Goal: Task Accomplishment & Management: Use online tool/utility

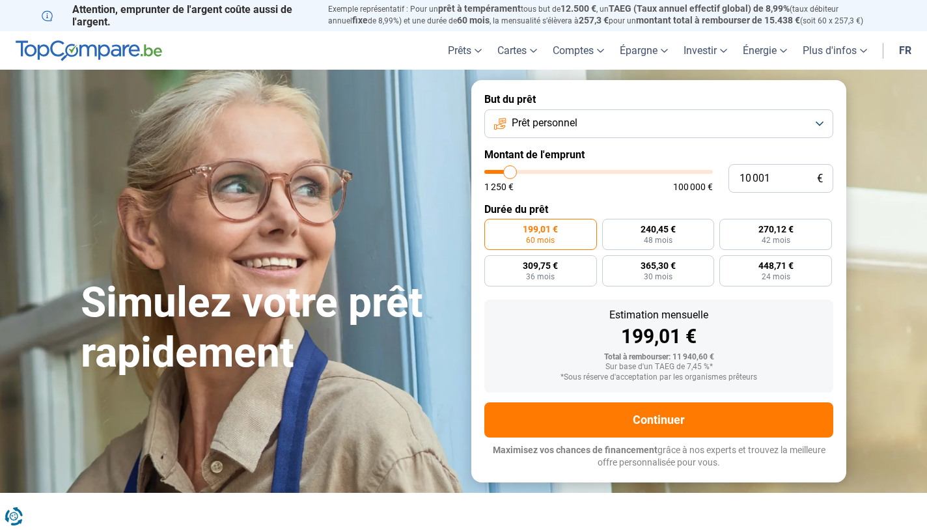
click at [581, 127] on button "Prêt personnel" at bounding box center [658, 123] width 349 height 29
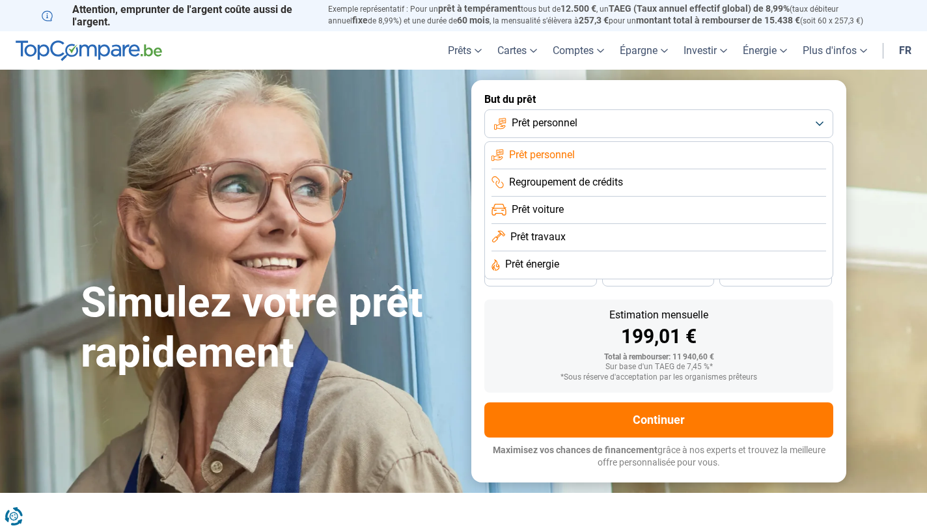
click at [458, 208] on div "Simulez votre prêt rapidement" at bounding box center [268, 281] width 391 height 194
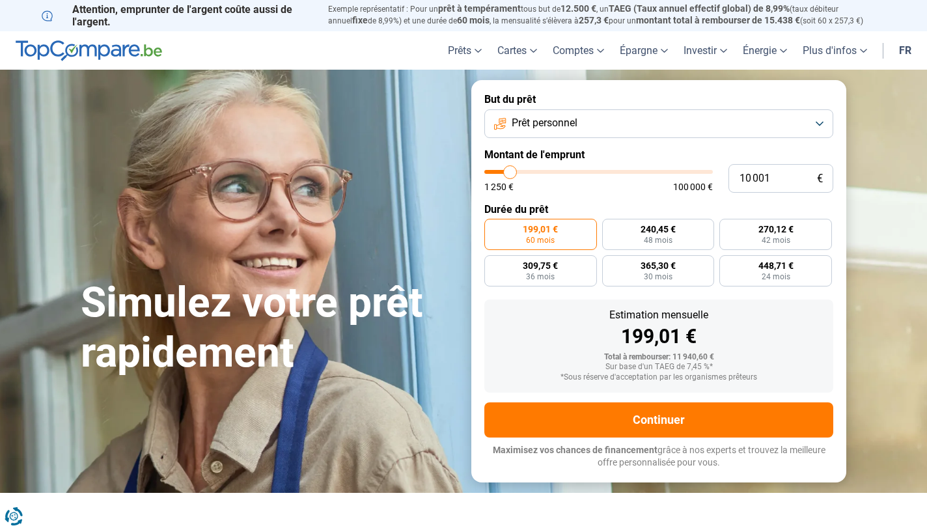
type input "10 500"
type input "10500"
type input "11 250"
type input "11250"
type input "11 500"
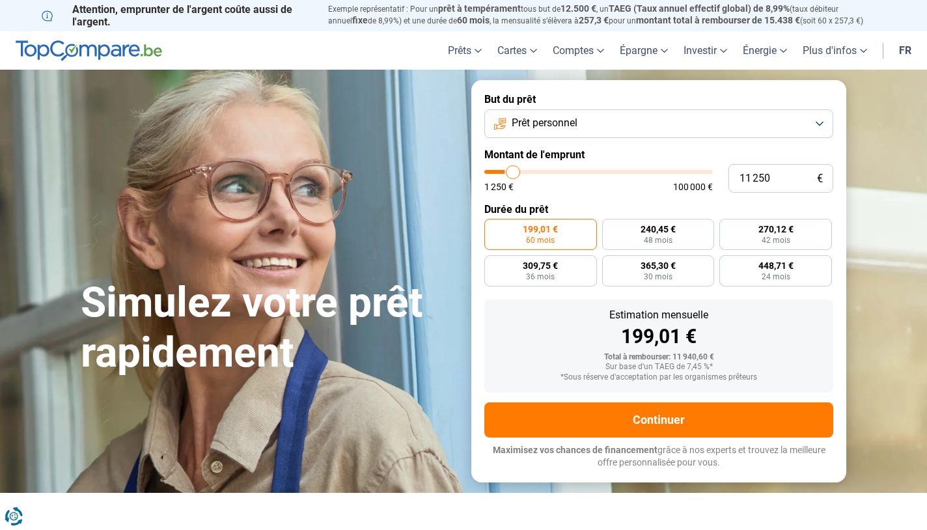
type input "11500"
type input "12 250"
type input "12250"
type input "13 000"
type input "13000"
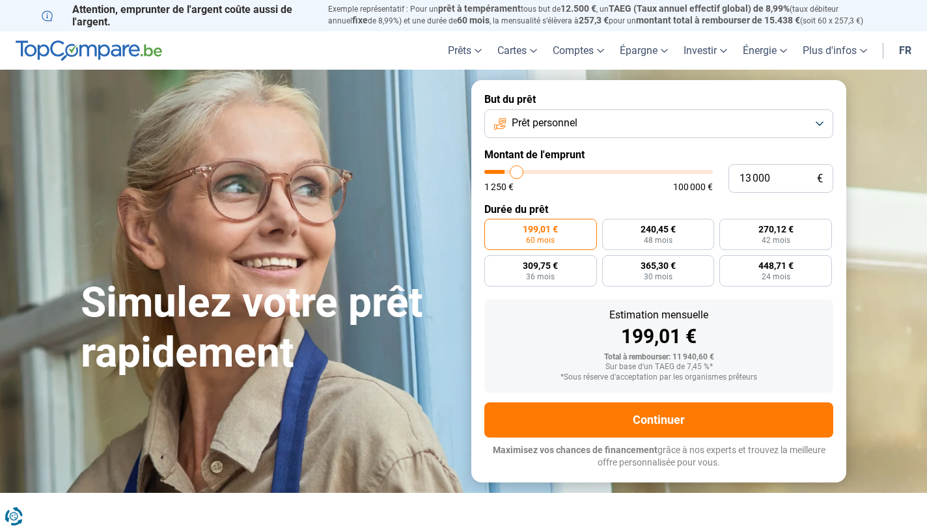
type input "13 750"
type input "13750"
type input "14 500"
type input "14500"
type input "15 500"
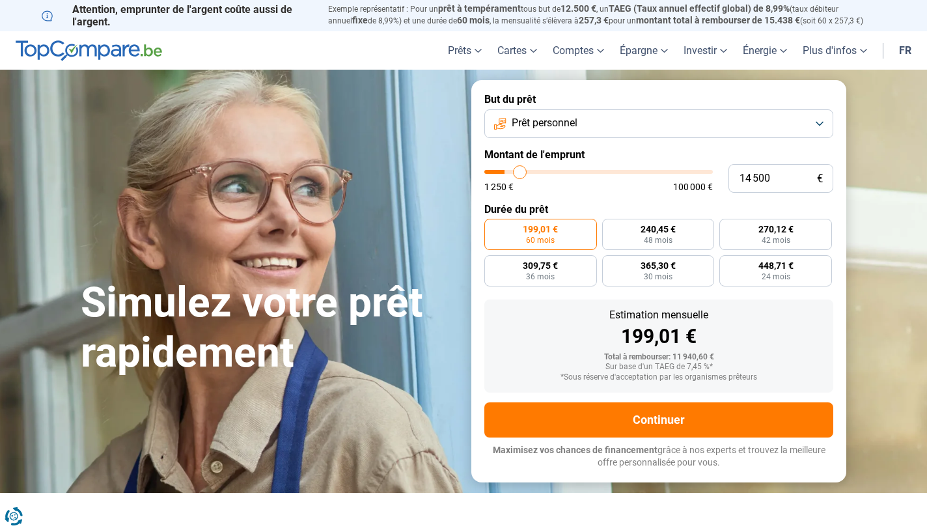
type input "15500"
type input "15 750"
type input "15750"
type input "16 500"
type input "16500"
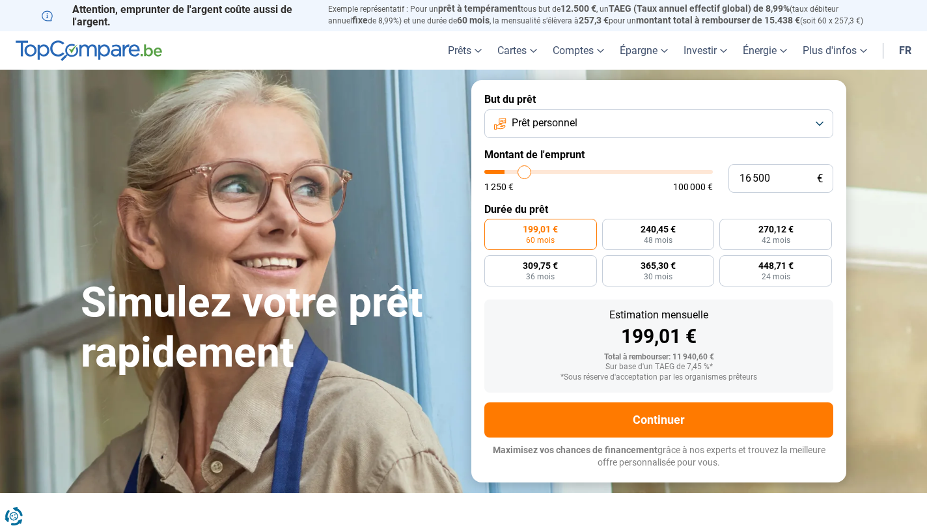
type input "17 250"
type input "17250"
type input "17 750"
type input "17750"
type input "18 250"
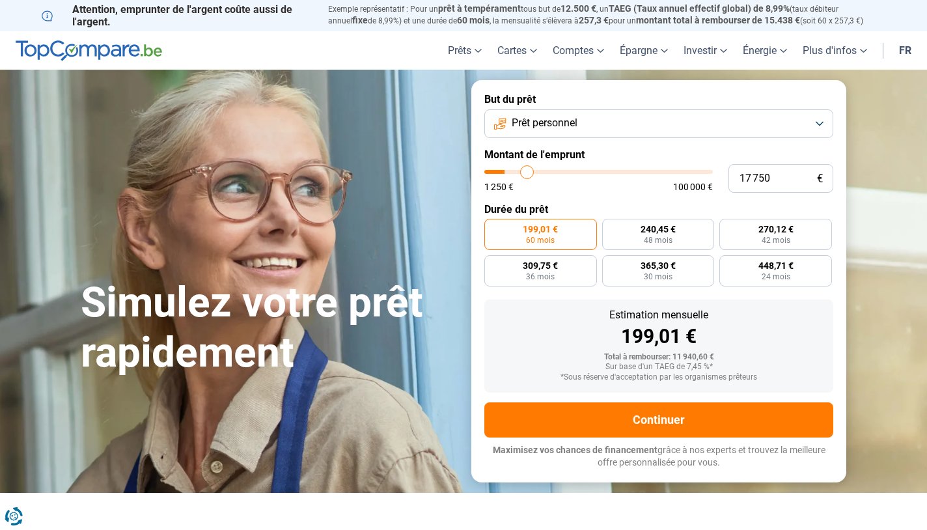
type input "18250"
type input "18 750"
type input "18750"
type input "19 250"
type input "19250"
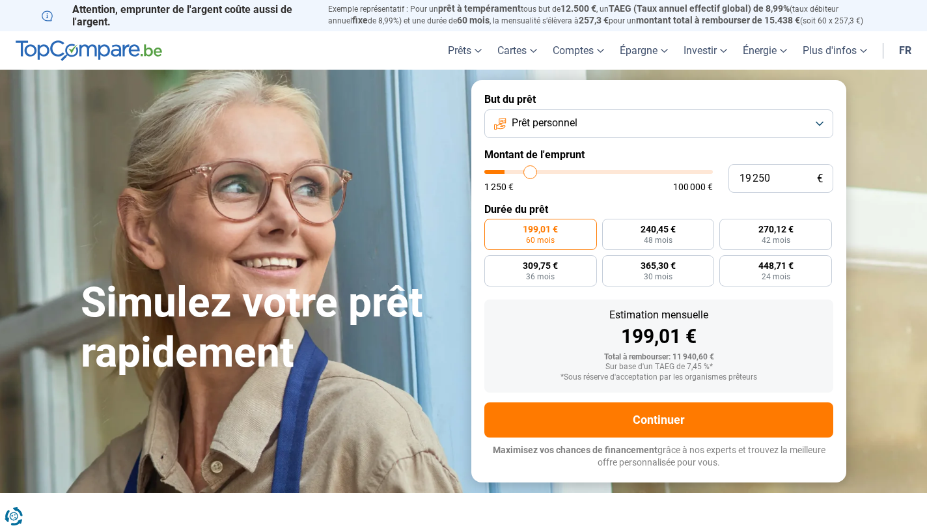
type input "19 500"
type input "19500"
type input "19 750"
type input "19750"
type input "20 250"
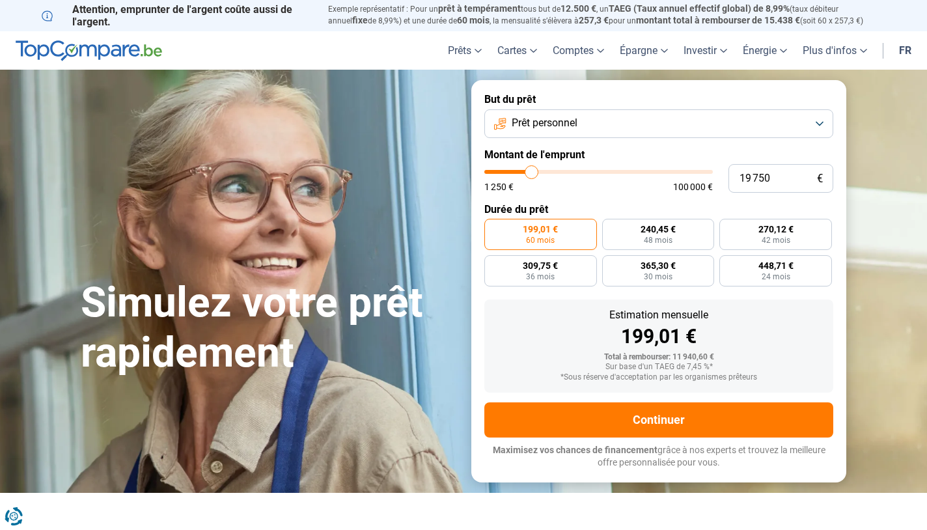
type input "20250"
type input "20 500"
type input "20500"
type input "20 750"
type input "20750"
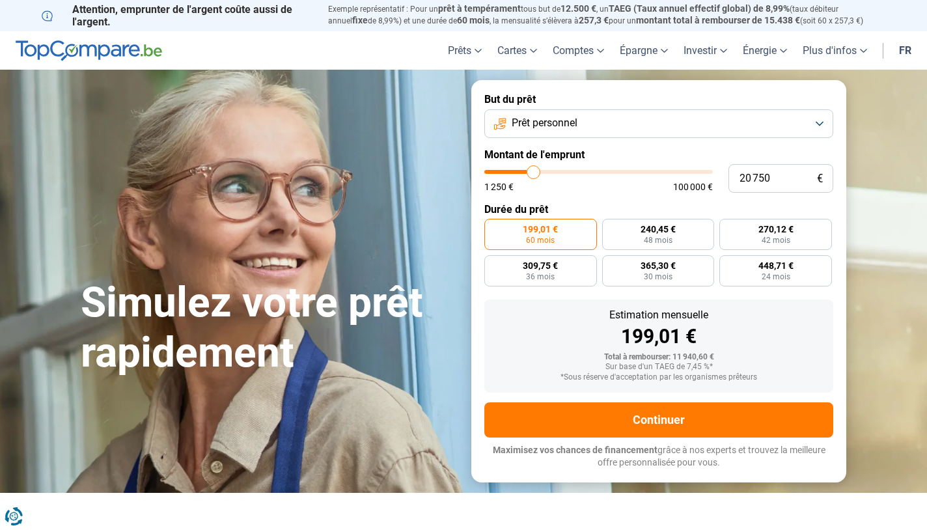
type input "21 000"
type input "21000"
type input "21 500"
type input "21500"
type input "21 750"
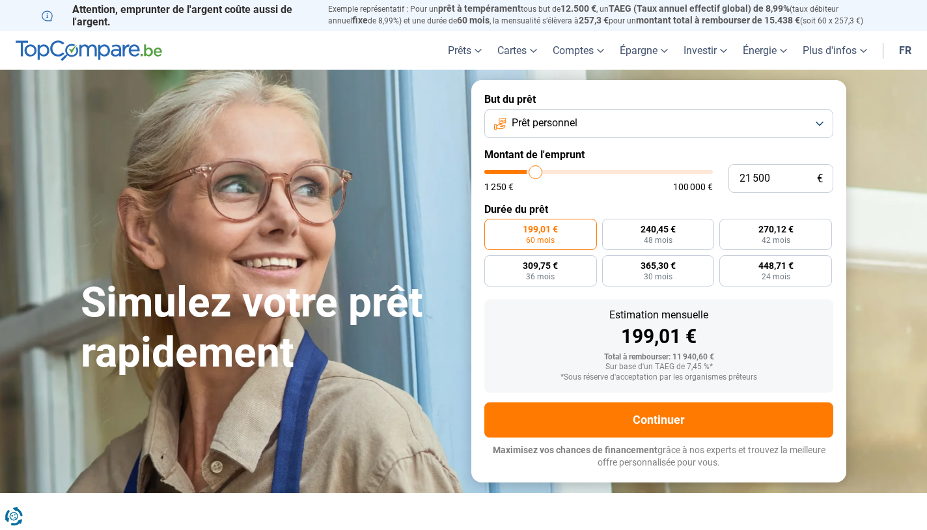
type input "21750"
type input "22 000"
type input "22000"
type input "22 250"
type input "22250"
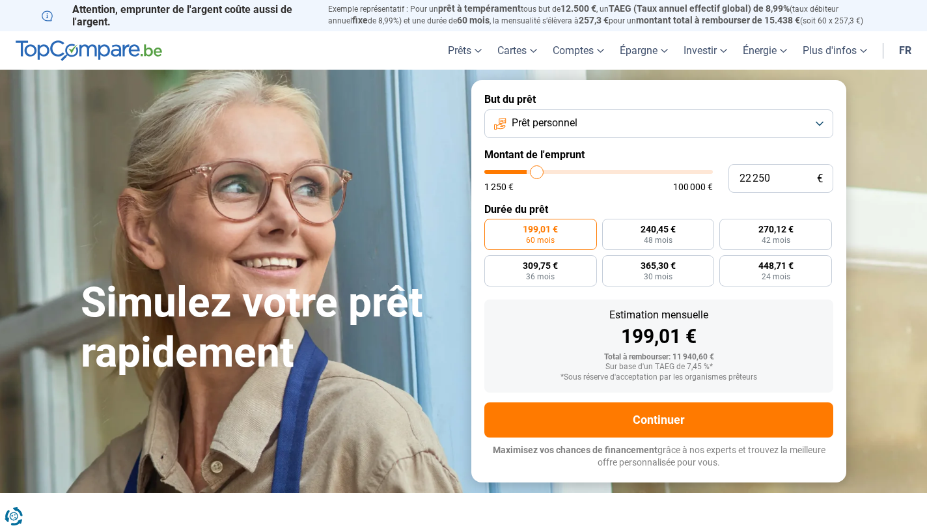
type input "22 500"
type input "22500"
type input "23 000"
type input "23000"
type input "23 250"
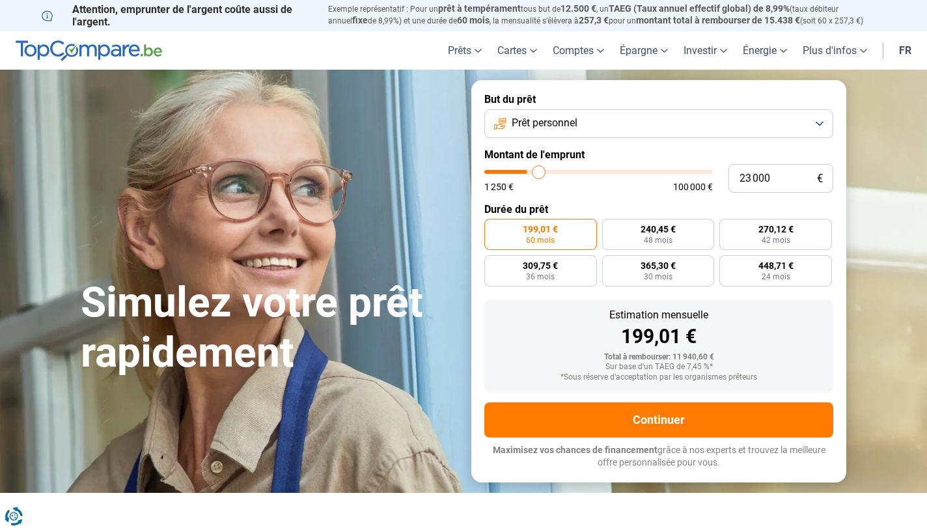
type input "23250"
type input "23 500"
type input "23500"
type input "23 750"
type input "23750"
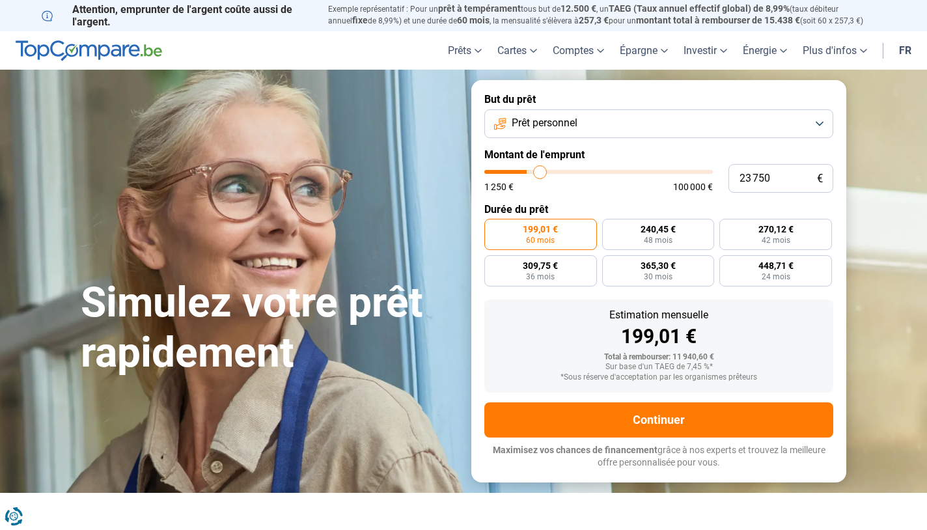
type input "24 000"
type input "24000"
type input "23 500"
type input "23500"
type input "23 000"
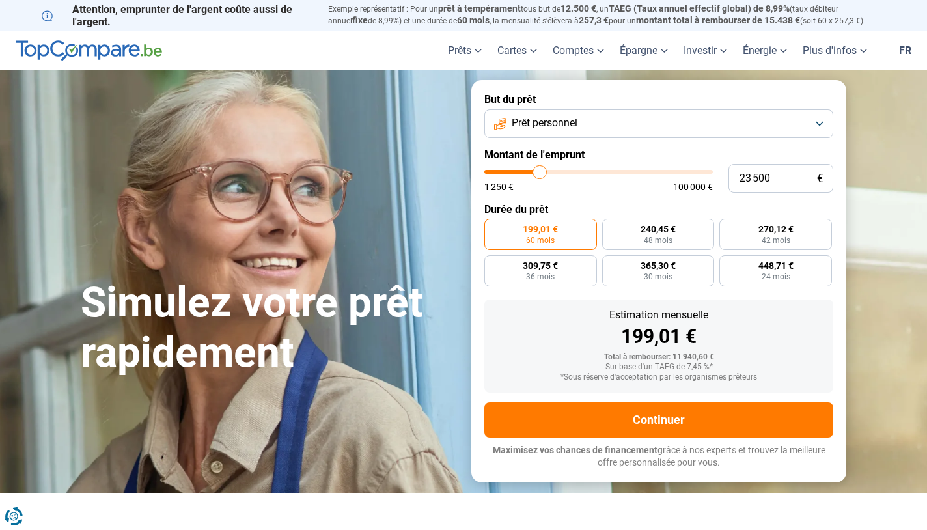
type input "23000"
type input "22 000"
type input "22000"
type input "21 250"
type input "21250"
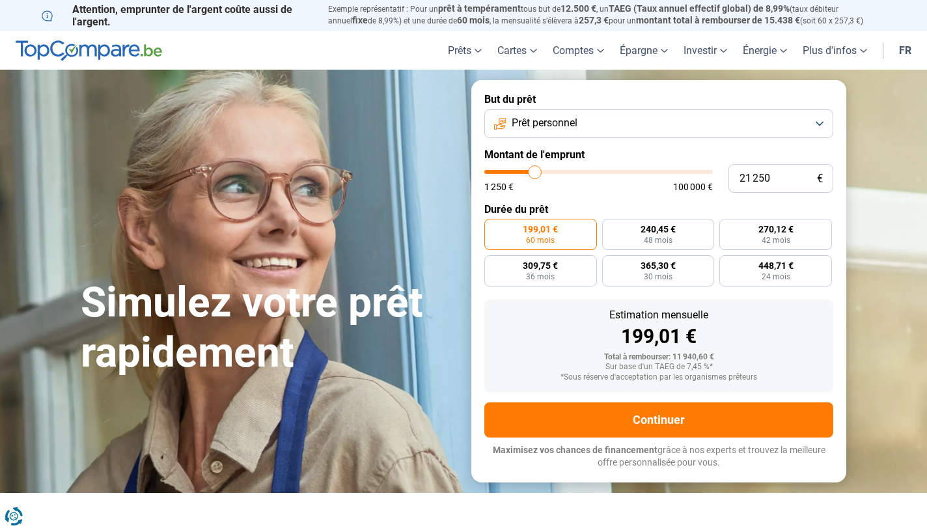
type input "20 000"
type input "20000"
type input "19 500"
type input "19500"
type input "18 500"
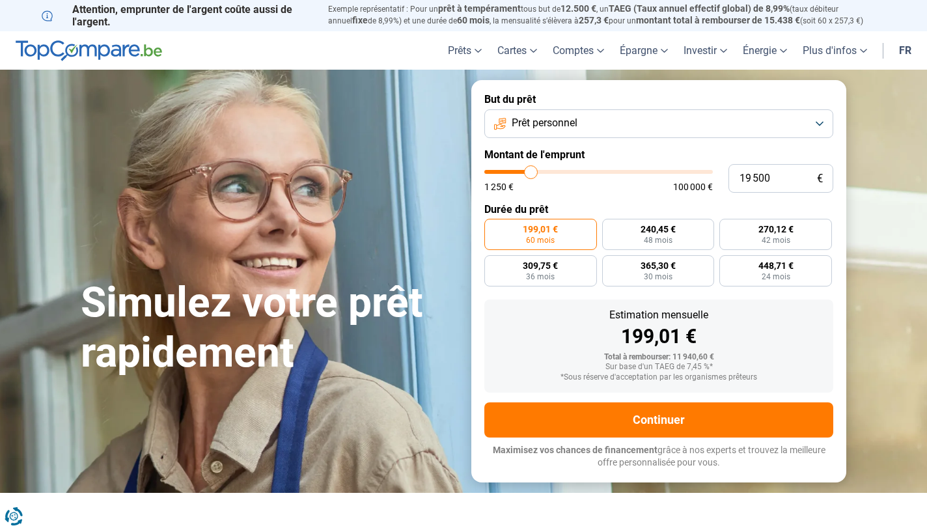
type input "18500"
type input "17 500"
type input "17500"
type input "16 750"
type input "16750"
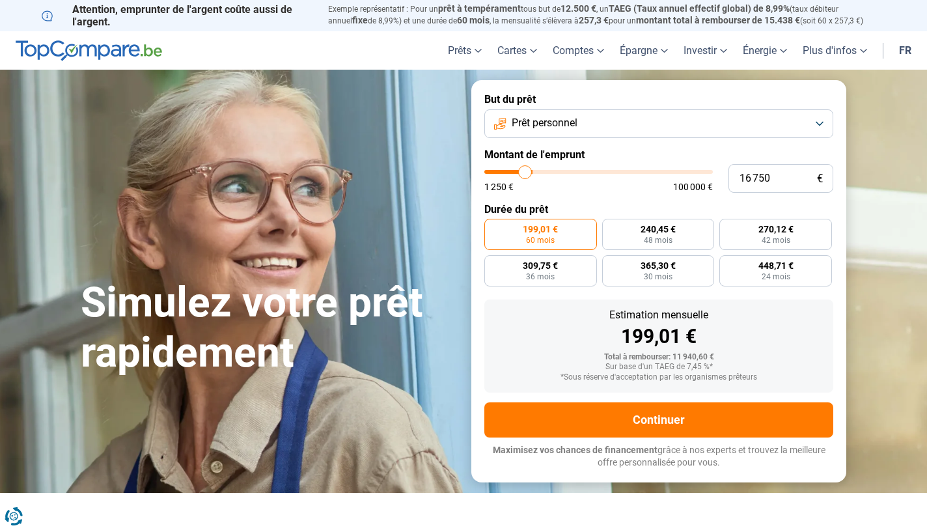
type input "16 500"
type input "16500"
type input "16 000"
type input "16000"
type input "15 750"
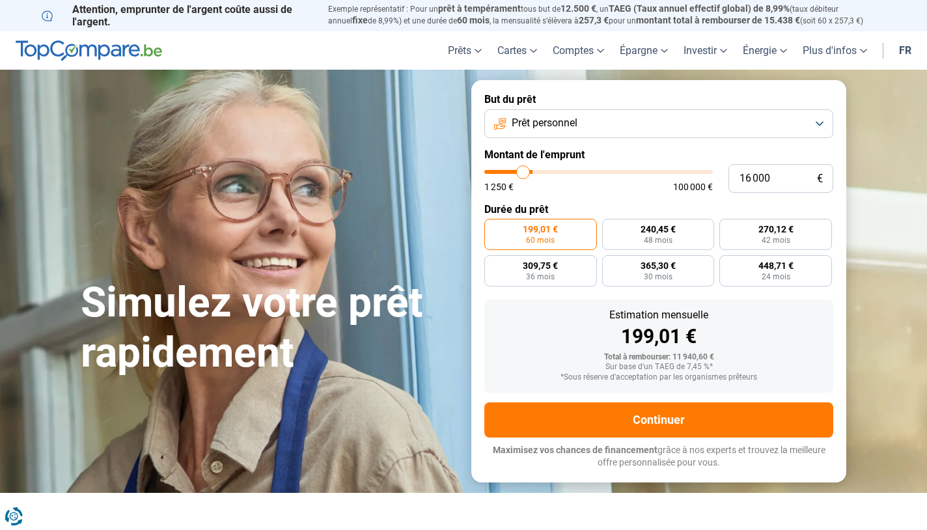
type input "15750"
type input "15 500"
type input "15500"
type input "15 250"
type input "15250"
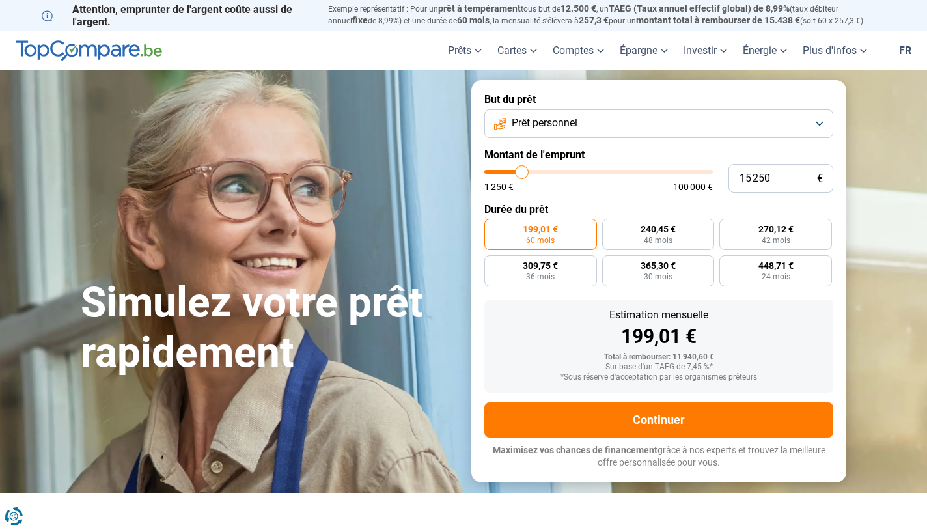
type input "15 000"
type input "15000"
type input "14 750"
type input "14750"
type input "14 500"
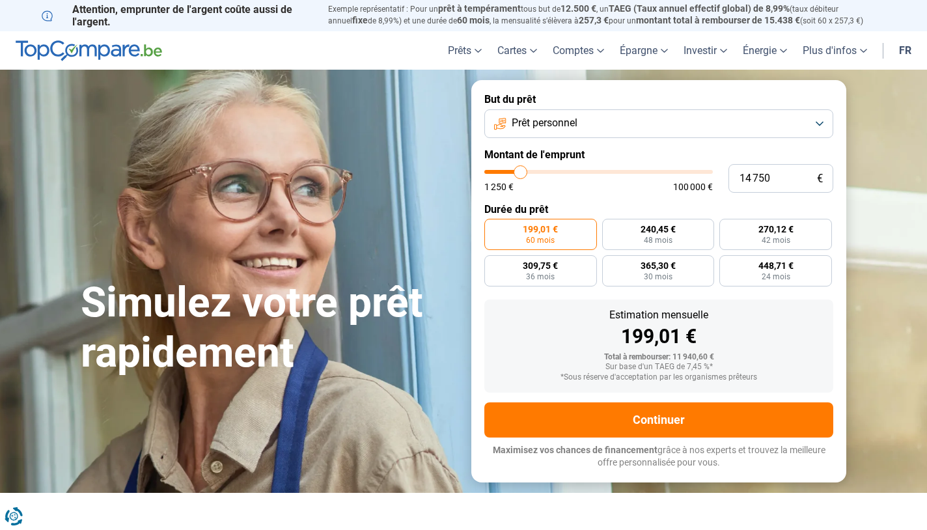
type input "14500"
type input "14 250"
type input "14250"
type input "14 000"
type input "14000"
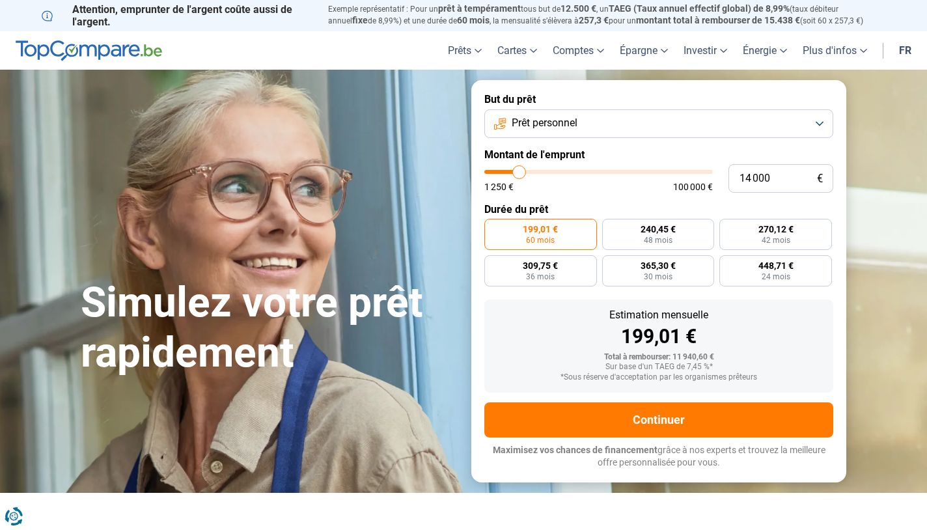
type input "13 750"
type input "13750"
type input "13 500"
type input "13500"
type input "13 250"
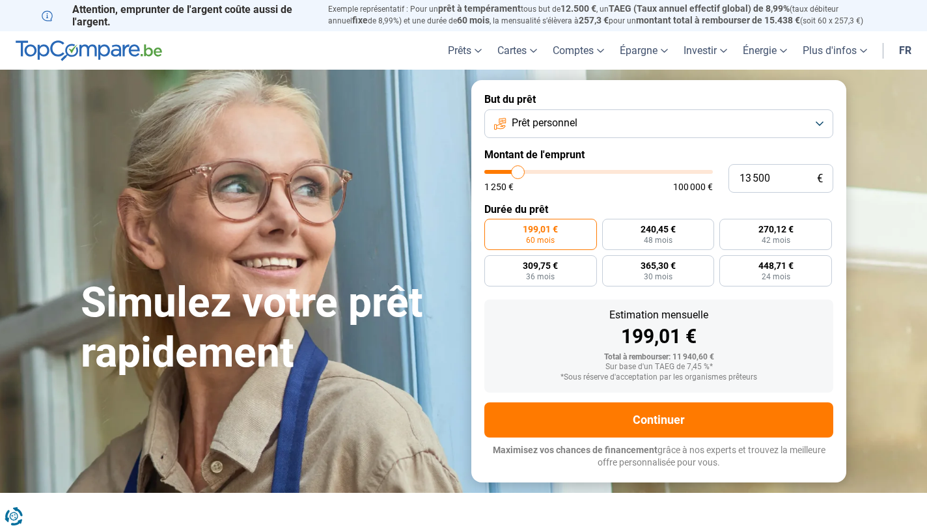
type input "13250"
type input "13 000"
type input "13000"
type input "12 750"
type input "12750"
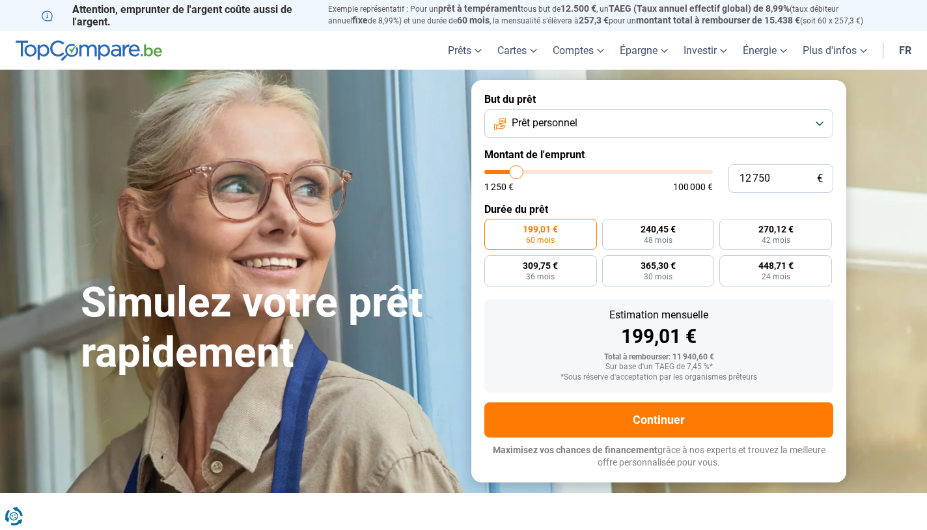
type input "12 500"
type input "12500"
type input "12 250"
type input "12250"
type input "12 000"
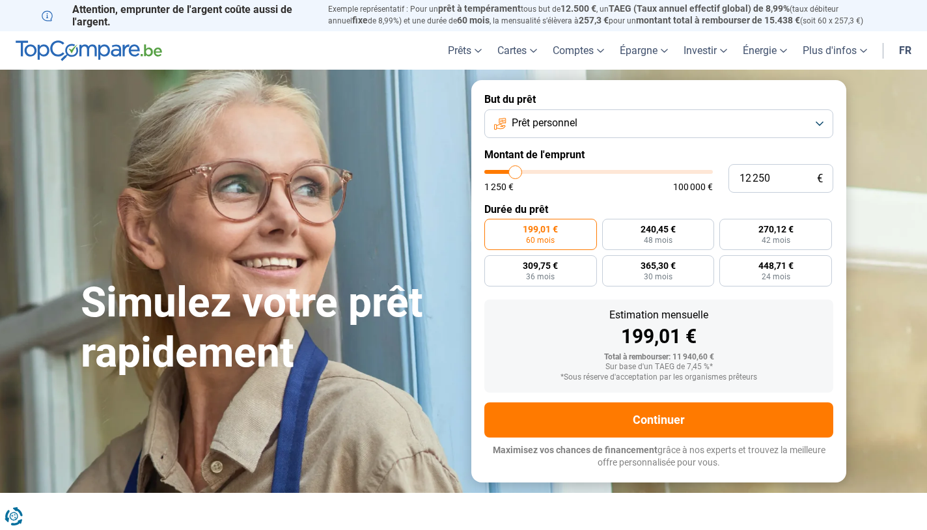
type input "12000"
type input "11 750"
type input "11750"
type input "11 500"
type input "11500"
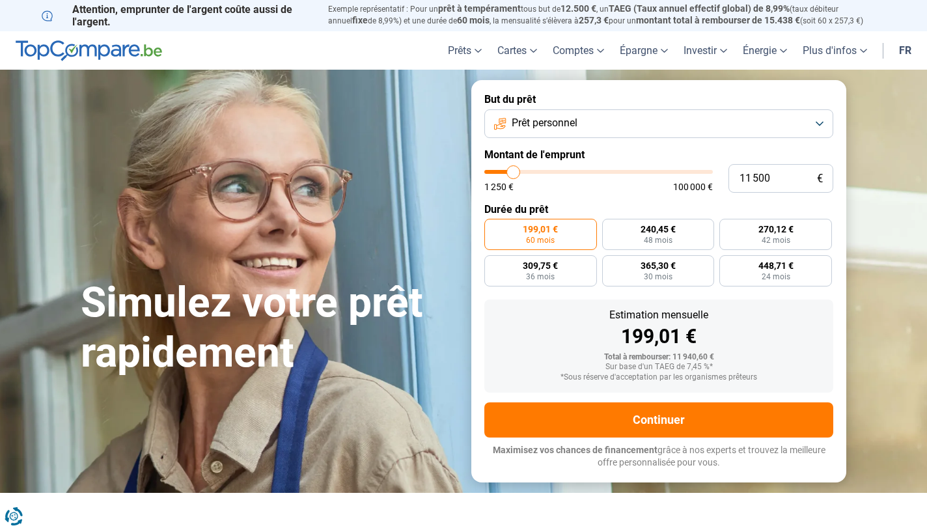
type input "11 250"
type input "11250"
type input "10 750"
type input "10750"
type input "10 500"
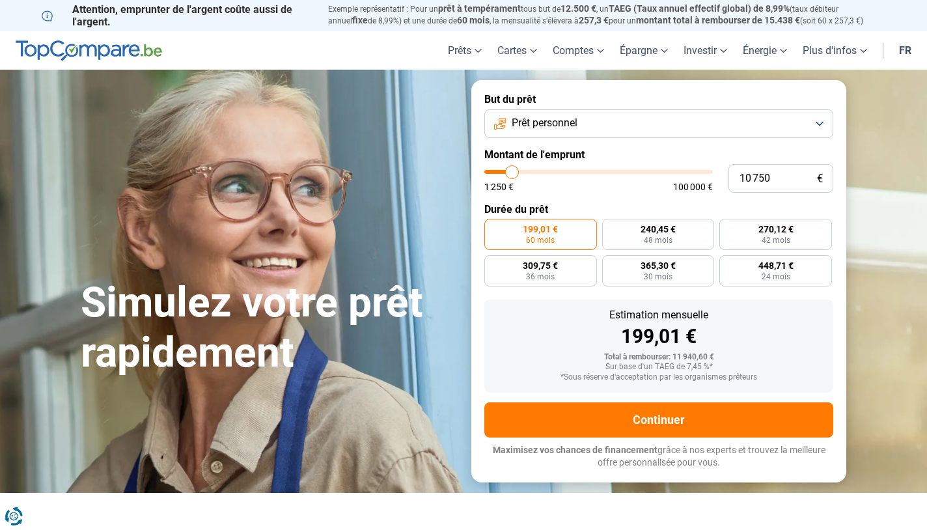
type input "10500"
type input "10 250"
type input "10250"
type input "10 000"
type input "10000"
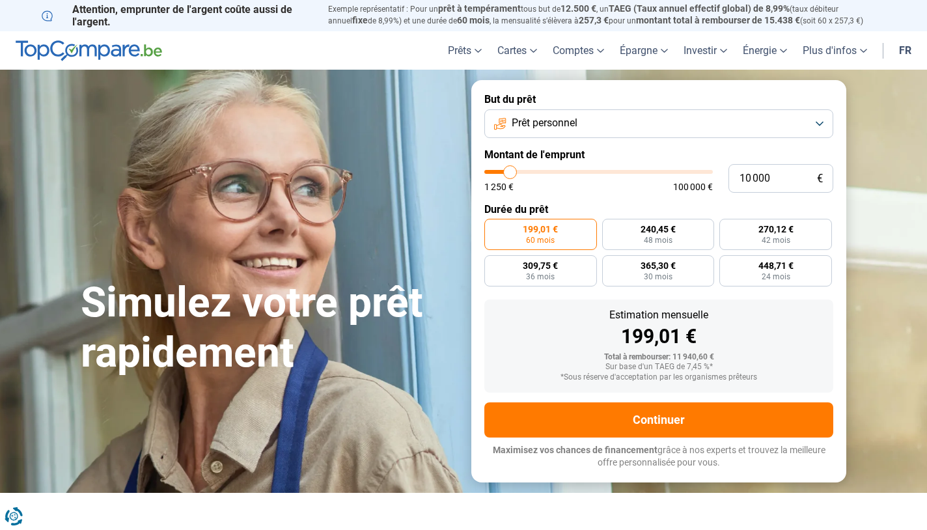
type input "9 750"
type input "9750"
type input "9 500"
type input "9500"
type input "9 250"
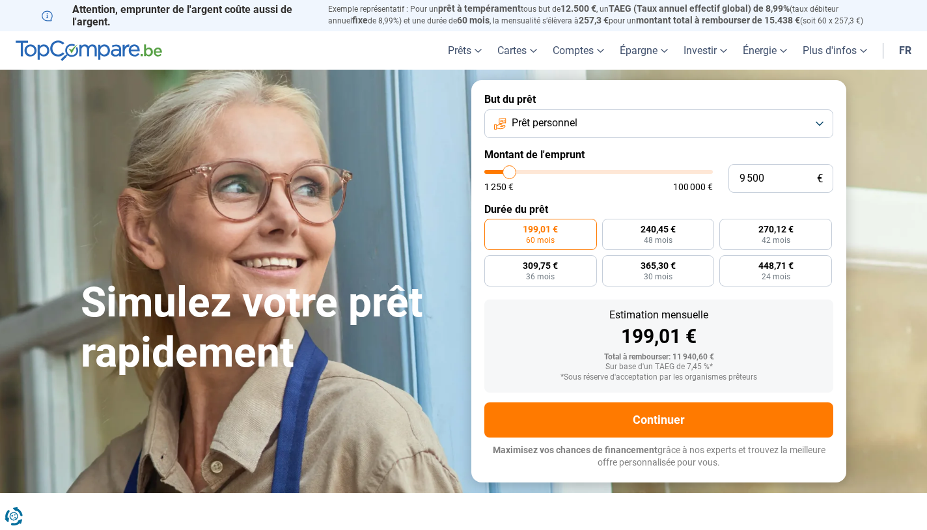
type input "9250"
type input "9 000"
type input "9000"
type input "8 750"
type input "8750"
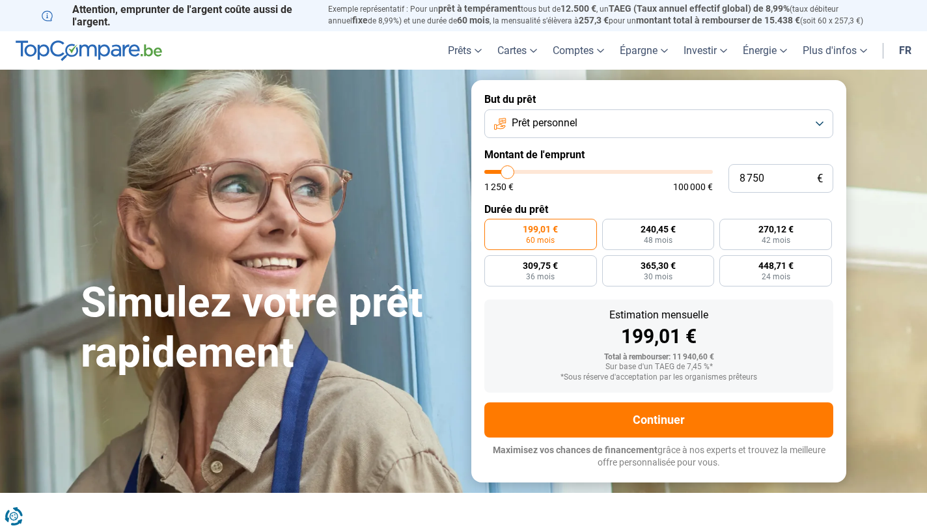
type input "8 500"
type input "8500"
type input "8 250"
type input "8250"
type input "8 000"
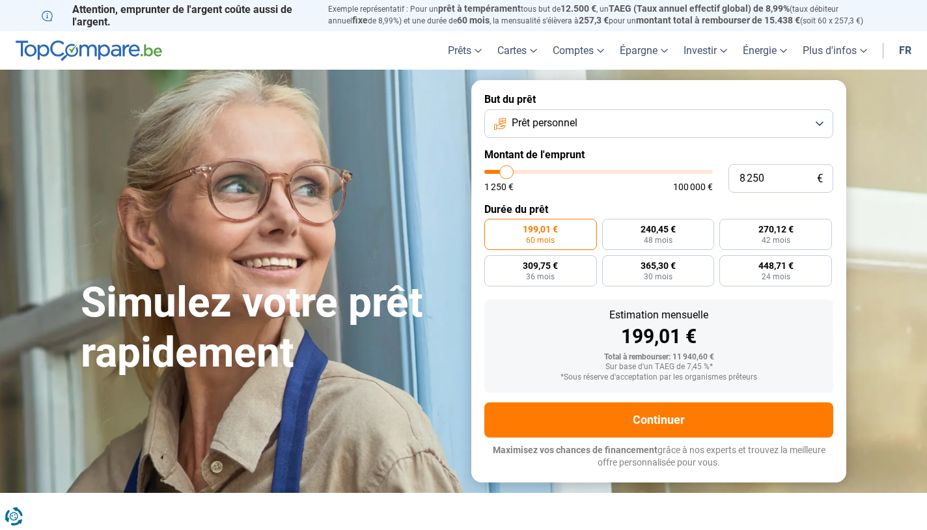
type input "8000"
type input "7 750"
type input "7750"
type input "7 500"
type input "7500"
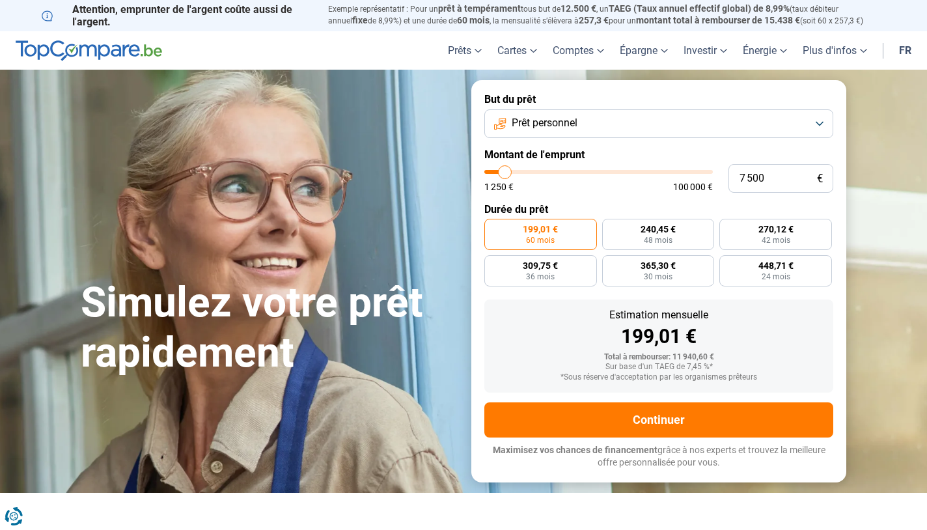
type input "7 250"
type input "7250"
type input "7 500"
type input "7500"
type input "7 750"
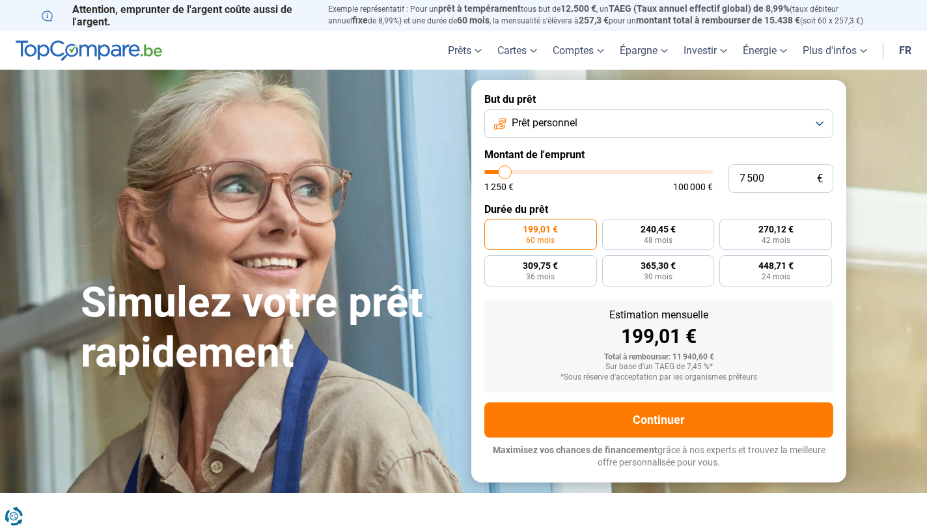
type input "7750"
type input "7 500"
drag, startPoint x: 512, startPoint y: 173, endPoint x: 505, endPoint y: 174, distance: 6.5
type input "7500"
click at [505, 174] on input "range" at bounding box center [598, 172] width 229 height 4
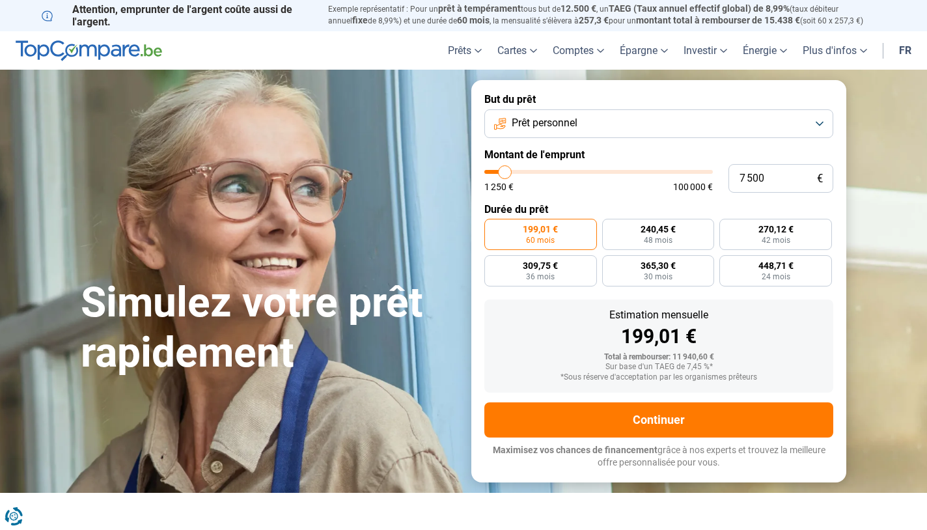
radio input "true"
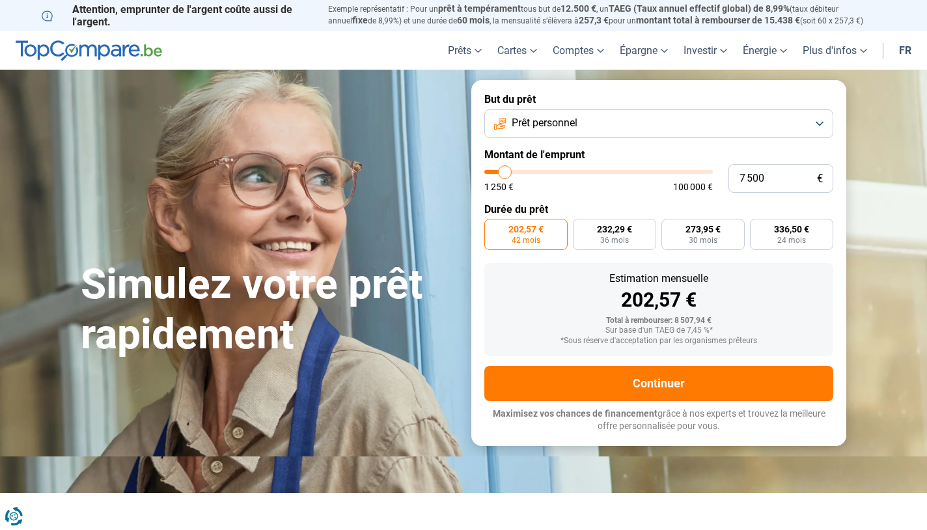
type input "8 750"
type input "8750"
type input "9 000"
type input "9000"
type input "9 250"
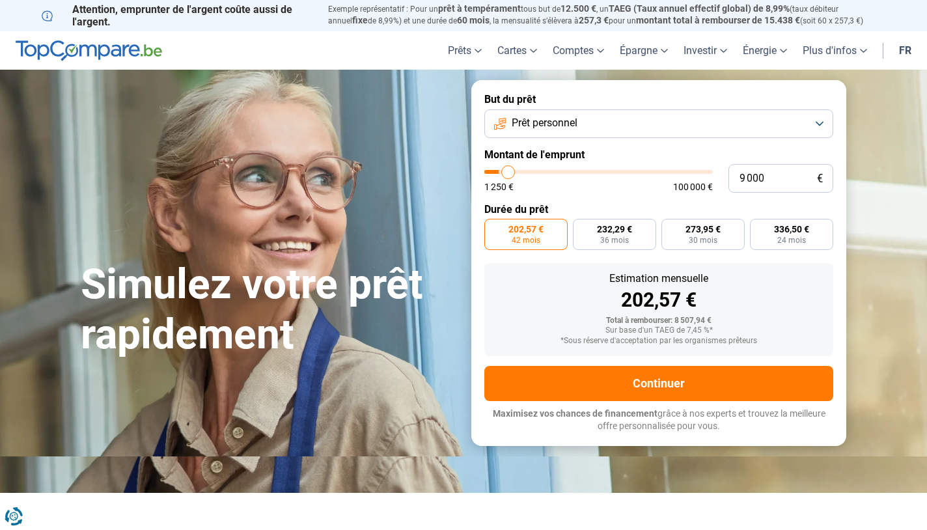
type input "9250"
type input "9 500"
type input "9500"
type input "9 750"
type input "9750"
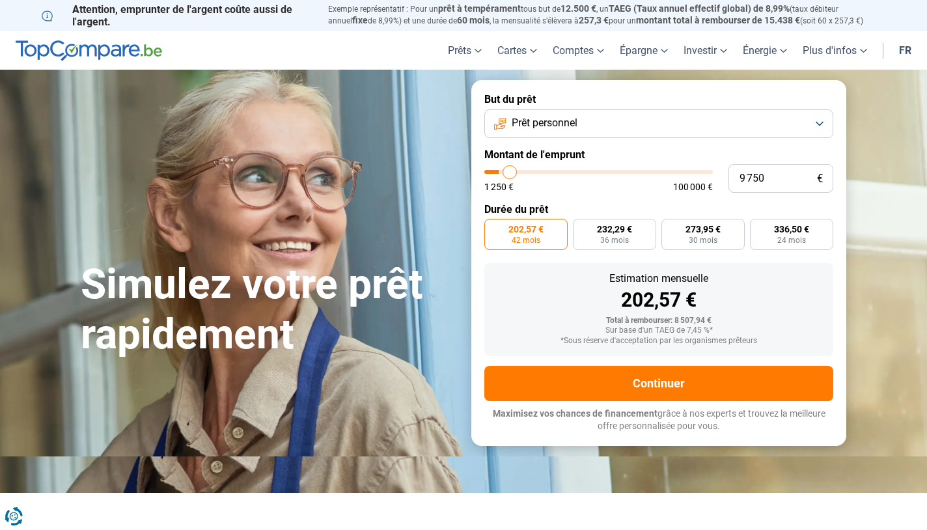
type input "10 250"
type input "10250"
type input "10 500"
type input "10500"
type input "11 000"
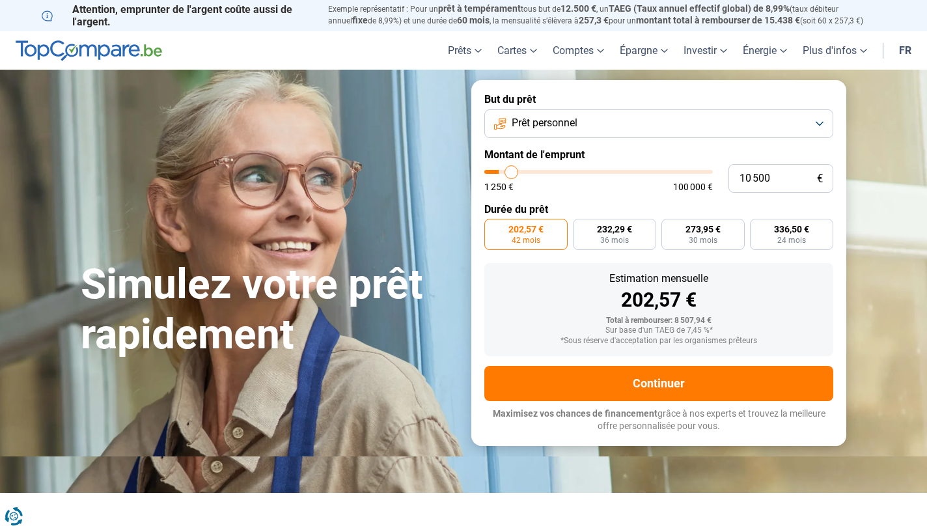
type input "11000"
type input "11 250"
type input "11250"
type input "11 750"
type input "11750"
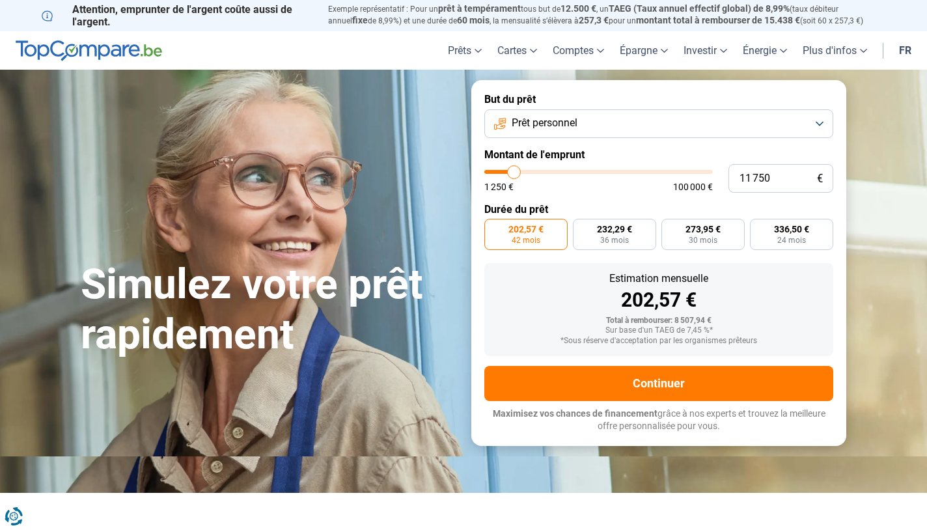
type input "12 250"
type input "12250"
type input "12 500"
type input "12500"
type input "12 750"
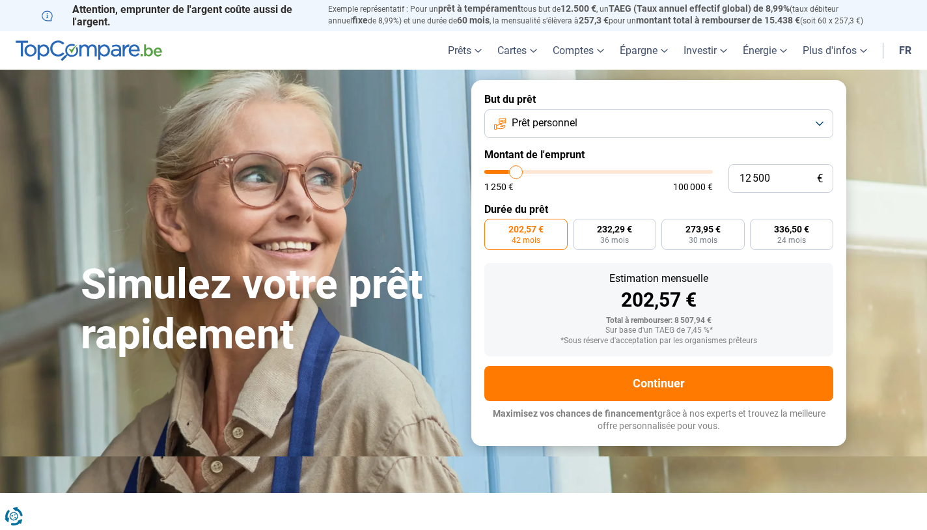
type input "12750"
type input "13 000"
type input "13000"
type input "13 500"
type input "13500"
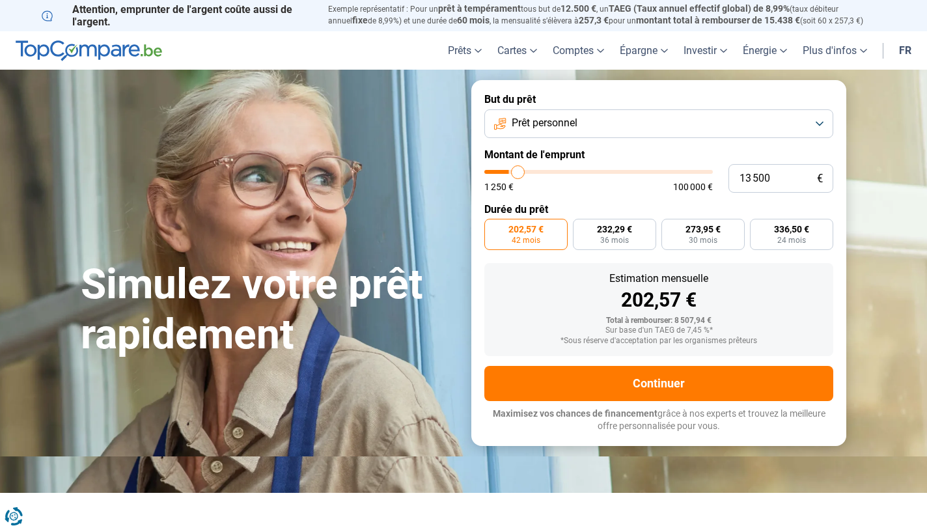
type input "14 000"
type input "14000"
type input "14 250"
type input "14250"
type input "14 500"
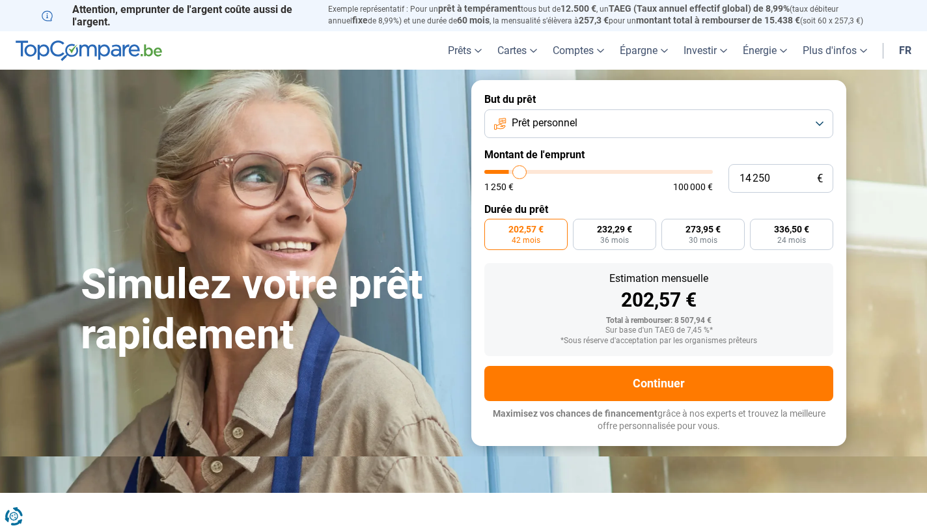
type input "14500"
type input "14 750"
type input "14750"
type input "15 000"
type input "15000"
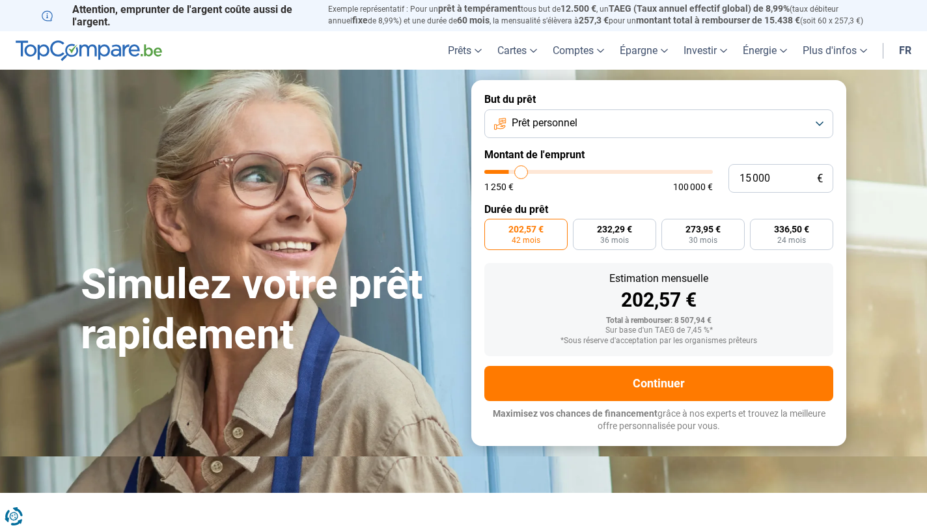
type input "15 250"
drag, startPoint x: 508, startPoint y: 171, endPoint x: 518, endPoint y: 173, distance: 10.6
click at [518, 173] on input "range" at bounding box center [598, 172] width 229 height 4
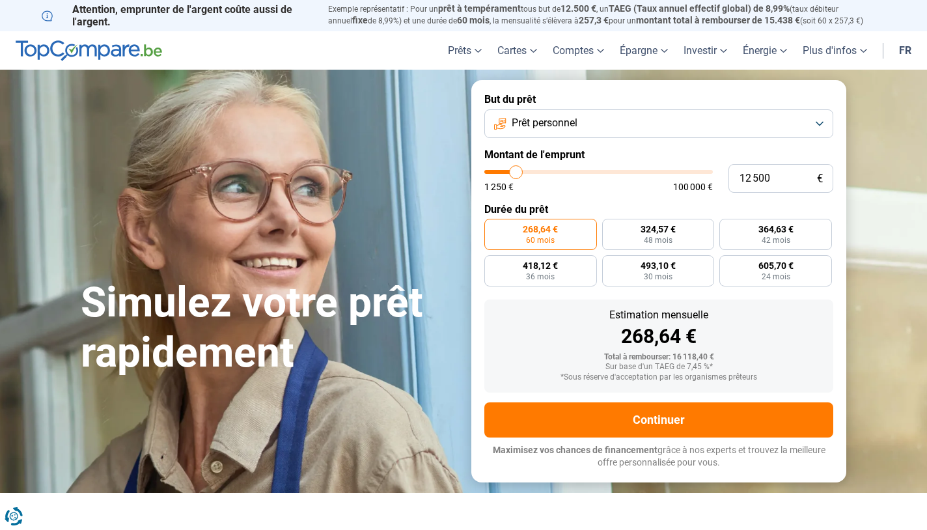
click at [516, 172] on input "range" at bounding box center [598, 172] width 229 height 4
